Goal: Information Seeking & Learning: Learn about a topic

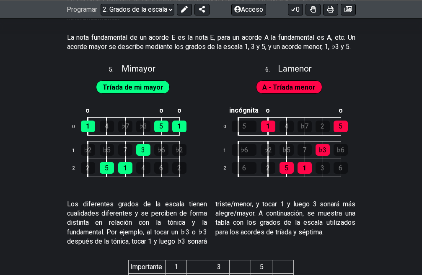
scroll to position [1504, 0]
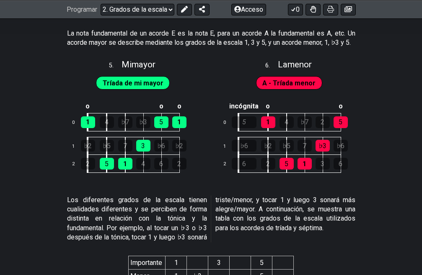
click at [145, 59] on font "mayor" at bounding box center [144, 64] width 24 height 10
select select "E"
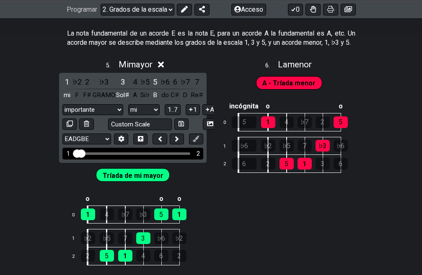
click at [94, 152] on div "Rango de trastes visible" at bounding box center [133, 153] width 114 height 3
drag, startPoint x: 94, startPoint y: 143, endPoint x: 104, endPoint y: 145, distance: 10.6
click at [104, 152] on div "Rango de trastes visible" at bounding box center [133, 153] width 114 height 3
drag, startPoint x: 83, startPoint y: 142, endPoint x: 198, endPoint y: 152, distance: 115.6
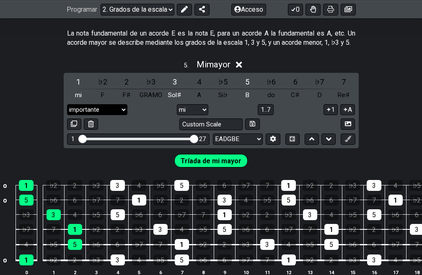
click at [103, 105] on select "importante importante Pentatónica menor Pentatónica mayor Blues menor Blues may…" at bounding box center [97, 109] width 60 height 11
click at [67, 104] on select "importante importante Pentatónica menor Pentatónica mayor Blues menor Blues may…" at bounding box center [97, 109] width 60 height 11
click at [230, 157] on font "Tríada de mi mayor" at bounding box center [211, 161] width 61 height 8
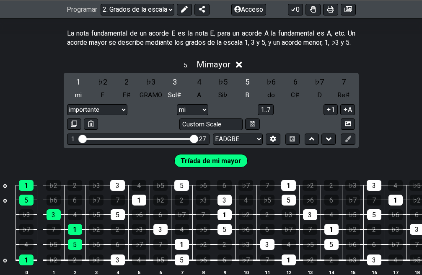
click at [230, 157] on font "Tríada de mi mayor" at bounding box center [211, 161] width 61 height 8
click at [229, 157] on font "Tríada de mi mayor" at bounding box center [211, 161] width 61 height 8
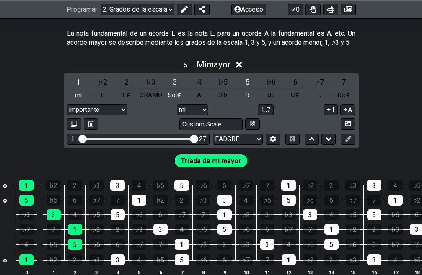
click at [229, 157] on font "Tríada de mi mayor" at bounding box center [211, 161] width 61 height 8
click at [49, 151] on div "Tríada de mi mayor" at bounding box center [211, 158] width 422 height 21
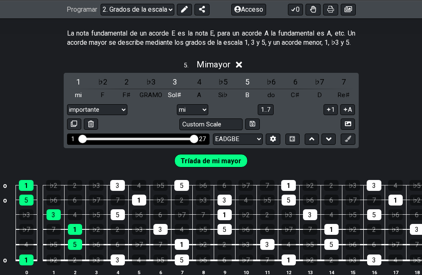
click at [86, 138] on div "Rango de trastes visible" at bounding box center [138, 139] width 116 height 3
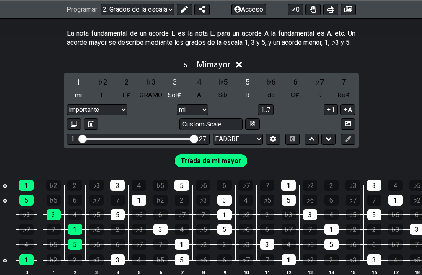
click at [54, 214] on td "7" at bounding box center [53, 221] width 21 height 15
click at [54, 211] on font "3" at bounding box center [54, 215] width 4 height 8
click at [77, 224] on div "1" at bounding box center [75, 229] width 14 height 11
click at [74, 241] on font "5" at bounding box center [75, 245] width 4 height 8
click at [29, 255] on div "1" at bounding box center [26, 260] width 14 height 11
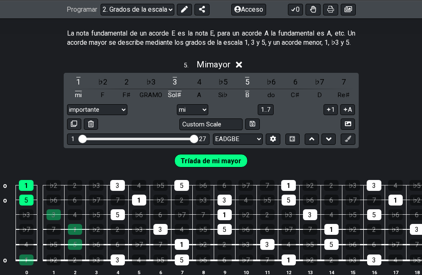
click at [29, 195] on div "5" at bounding box center [26, 200] width 14 height 11
click at [28, 182] on font "1" at bounding box center [26, 186] width 4 height 8
click at [121, 209] on div "5" at bounding box center [118, 214] width 14 height 11
click at [341, 134] on button at bounding box center [348, 139] width 14 height 11
click at [341, 148] on div "Tríada de mi mayor" at bounding box center [211, 158] width 422 height 21
